Goal: Navigation & Orientation: Understand site structure

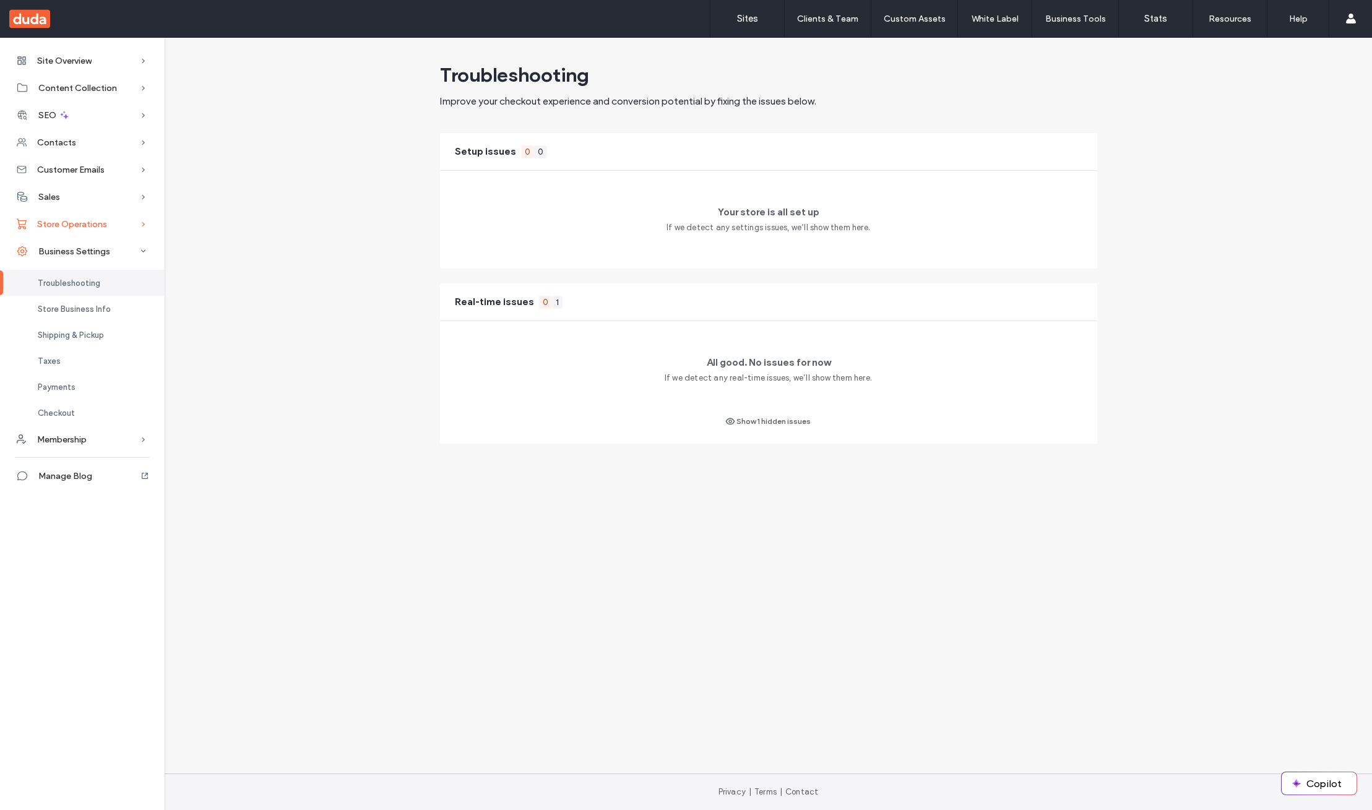
click at [89, 219] on span "Store Operations" at bounding box center [72, 224] width 70 height 11
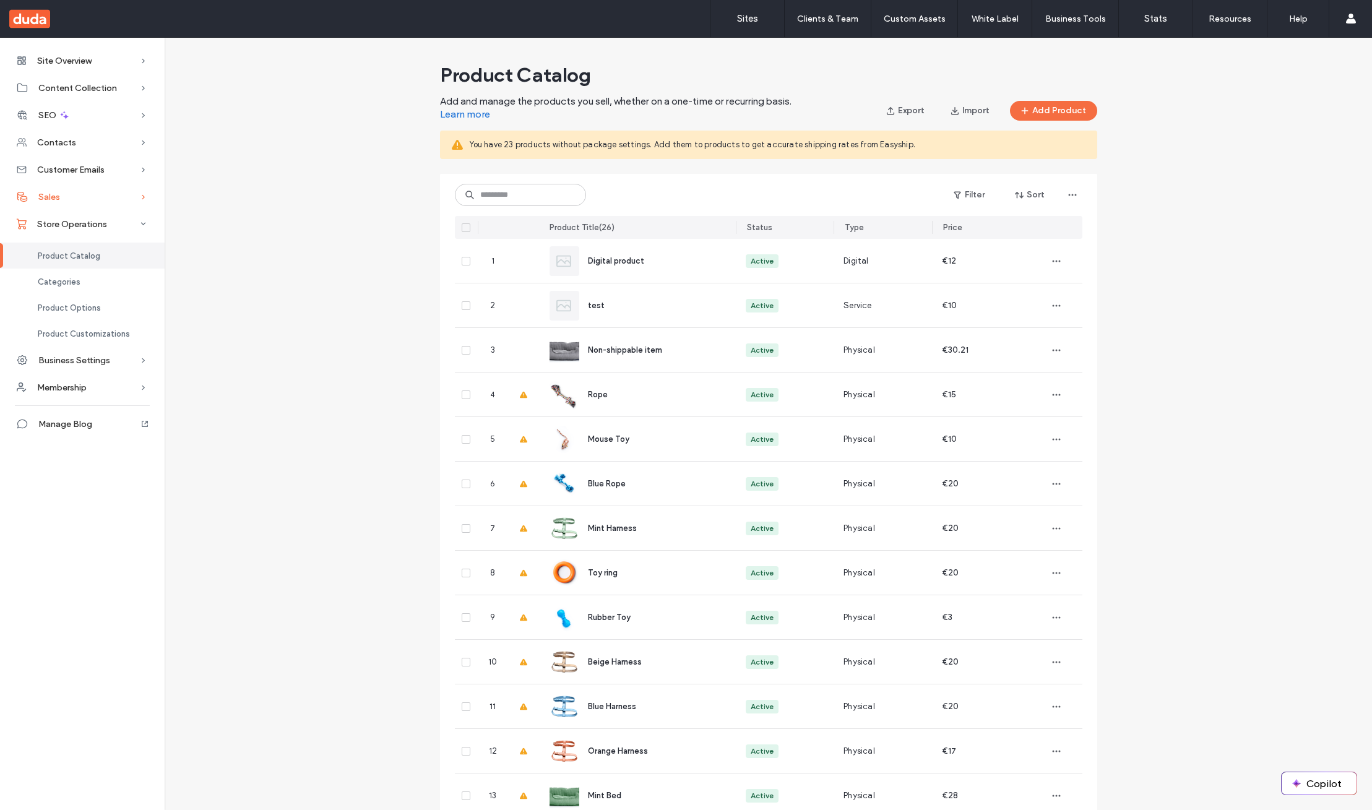
click at [89, 196] on div "Sales" at bounding box center [82, 196] width 165 height 27
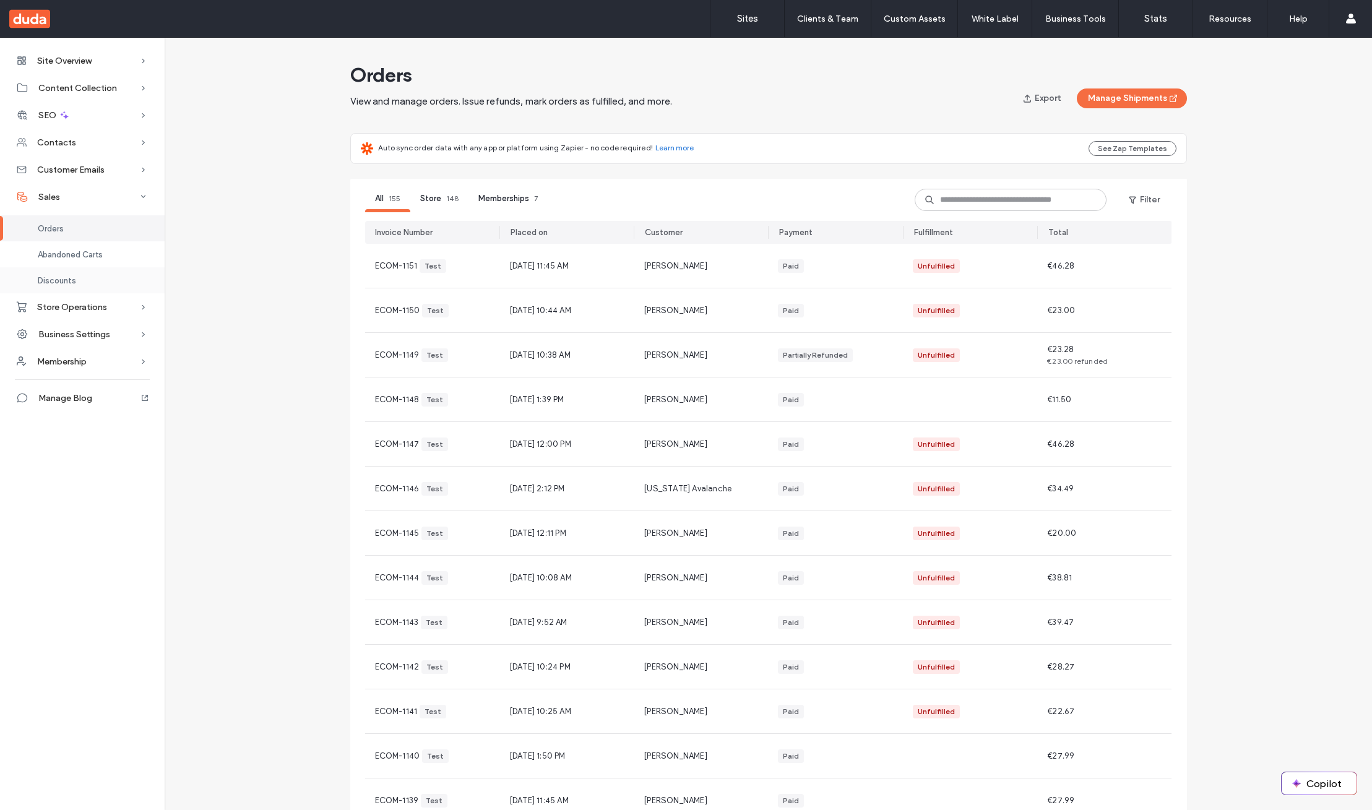
click at [86, 284] on div "Discounts" at bounding box center [82, 280] width 165 height 26
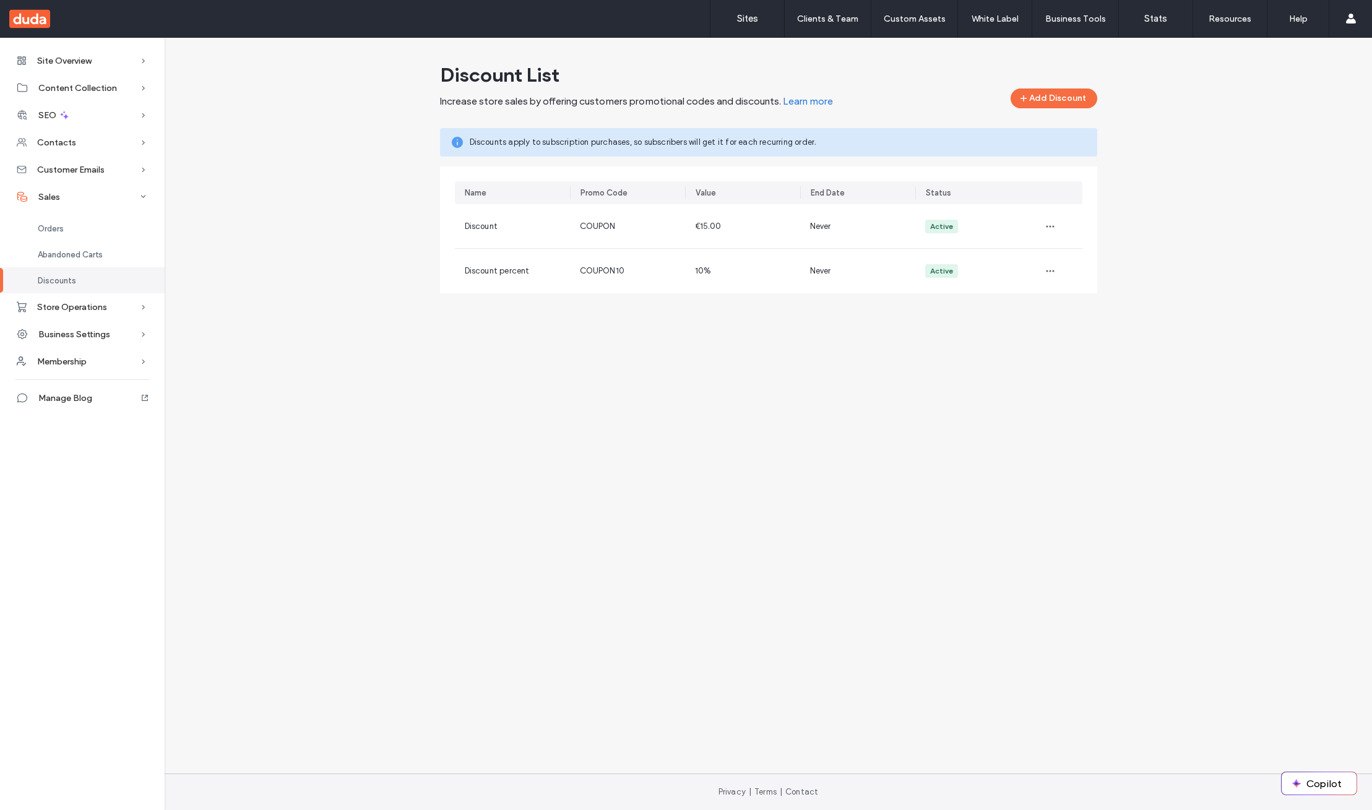
click at [491, 678] on div "Site Overview Overview Project Files Stats Form Responses Clients Client Billin…" at bounding box center [686, 406] width 1372 height 736
click at [95, 338] on span "Business Settings" at bounding box center [74, 334] width 72 height 11
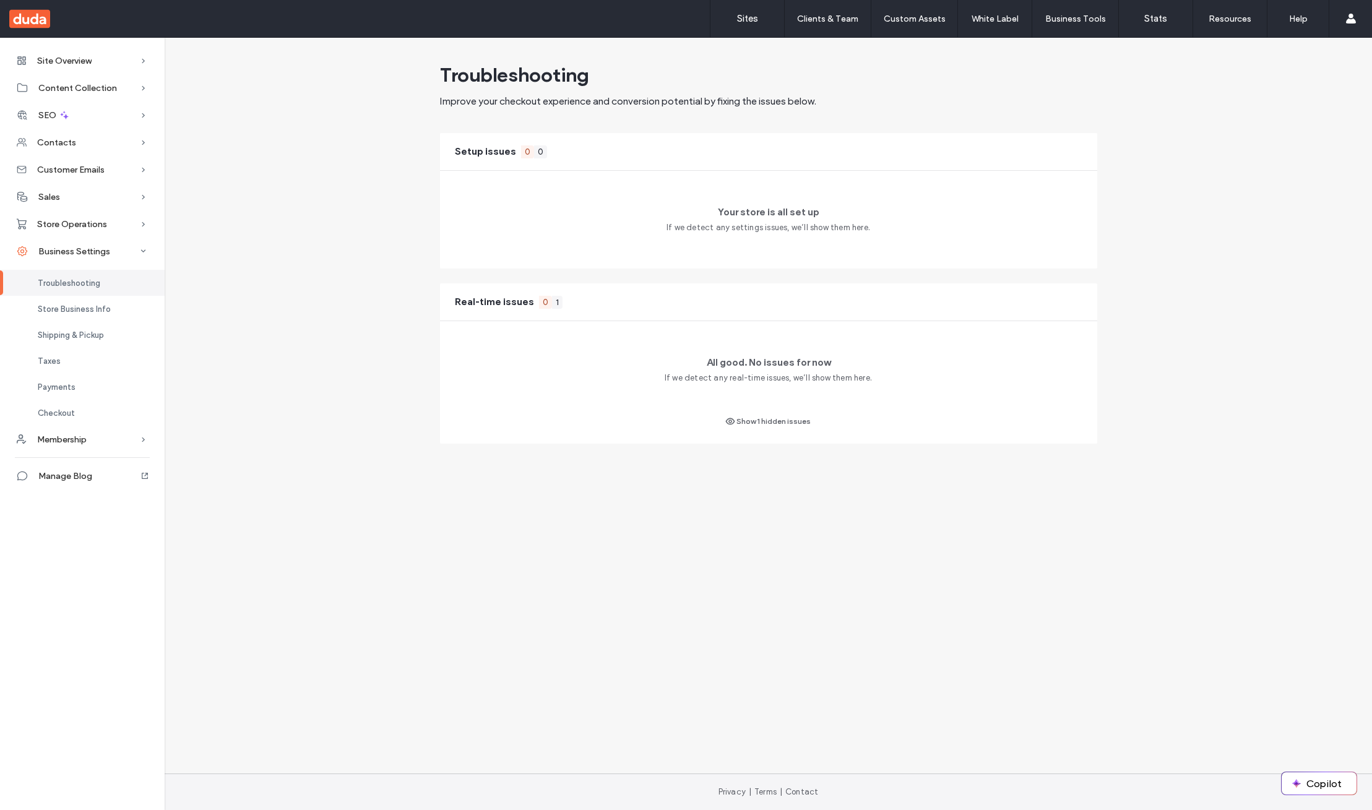
click at [331, 465] on div "Site Overview Overview Project Files Stats Form Responses Clients Client Billin…" at bounding box center [686, 257] width 1372 height 439
